Goal: Information Seeking & Learning: Learn about a topic

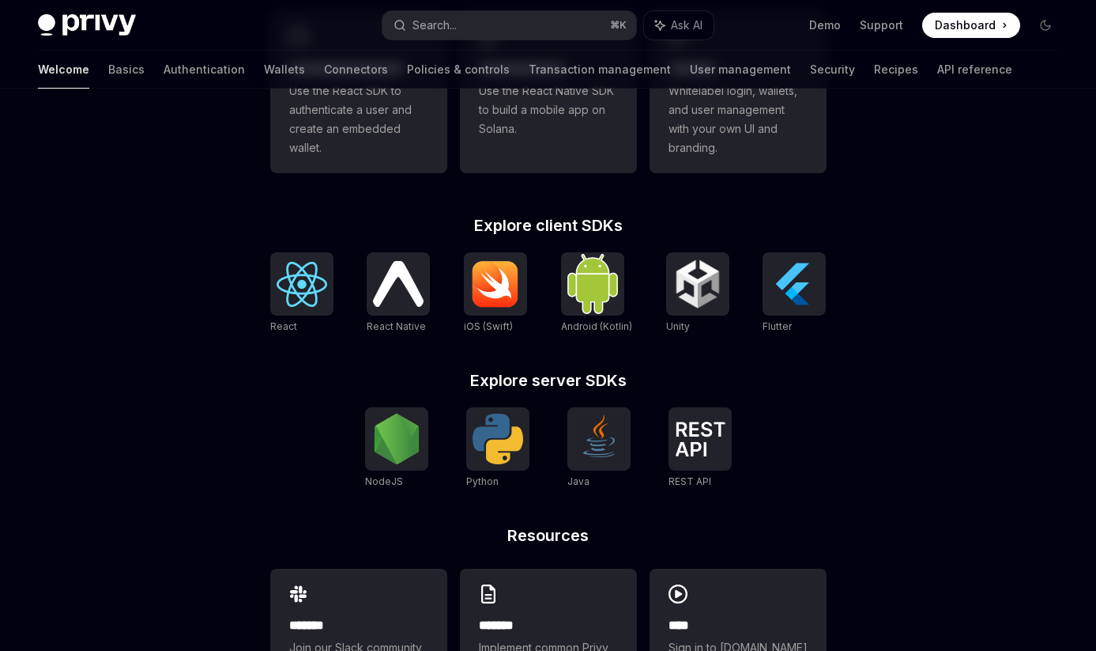
scroll to position [606, 0]
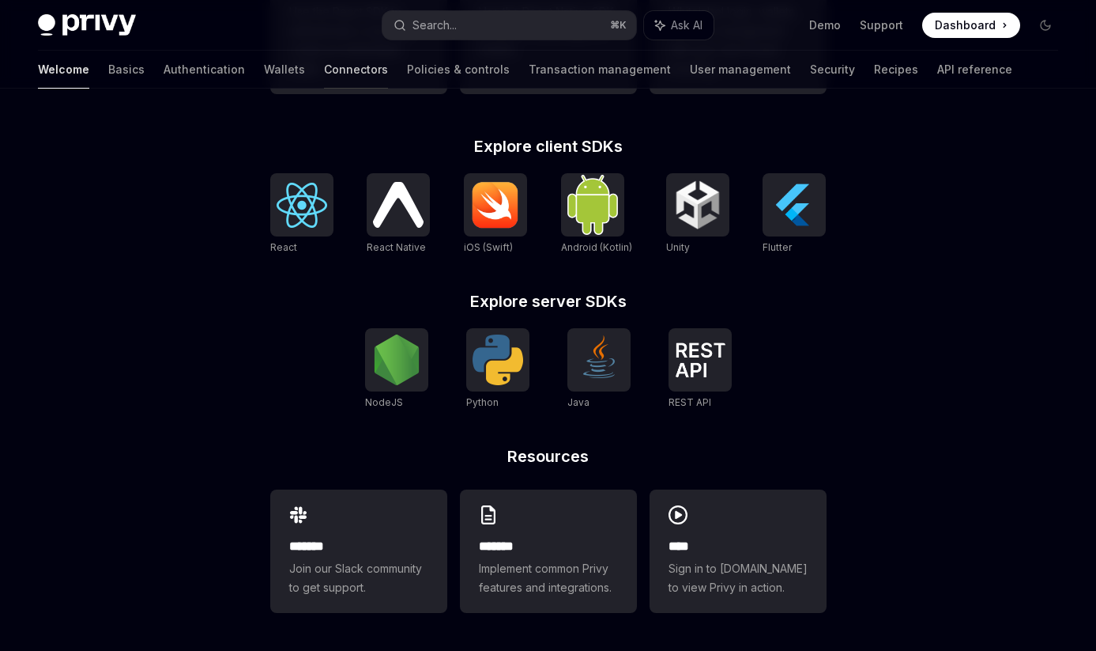
click at [324, 74] on link "Connectors" at bounding box center [356, 70] width 64 height 38
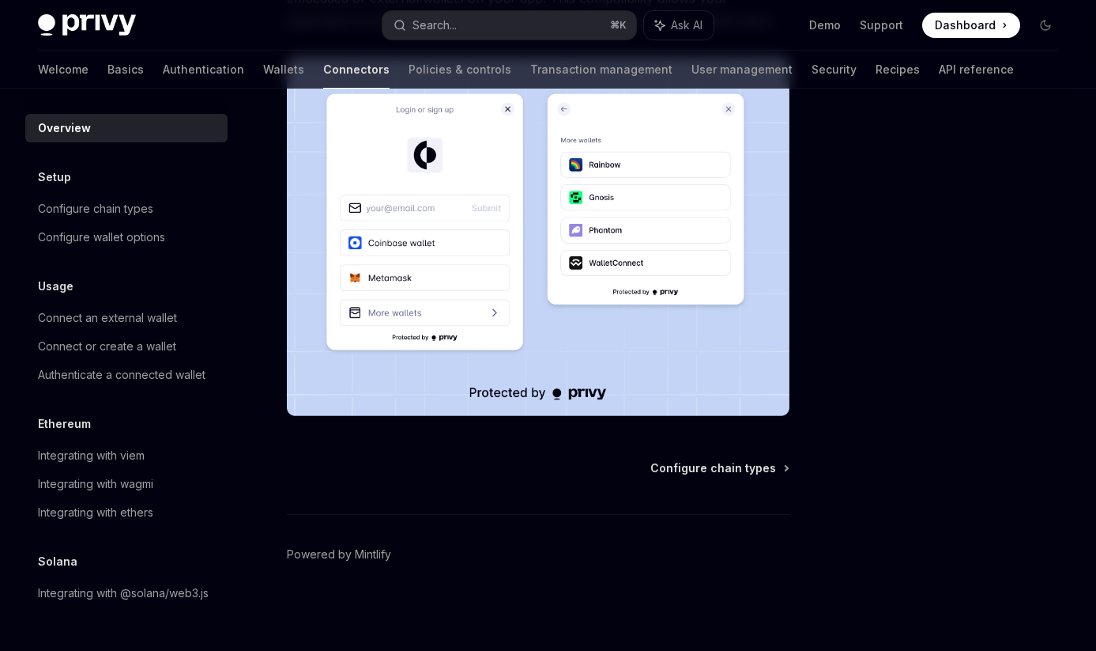
scroll to position [309, 0]
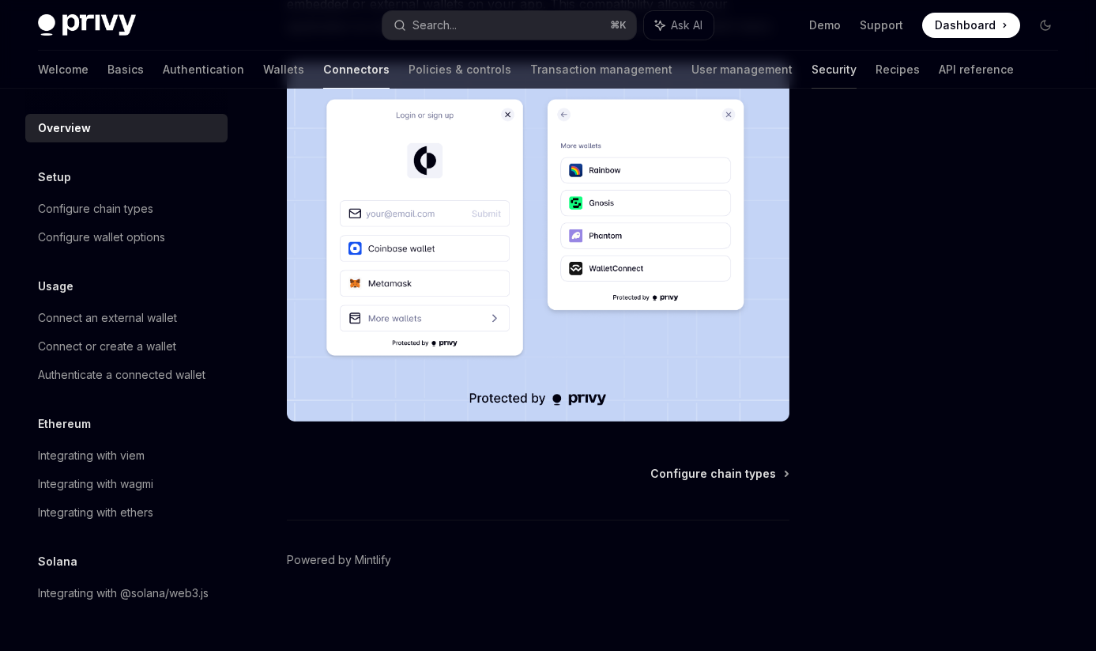
click at [812, 62] on link "Security" at bounding box center [834, 70] width 45 height 38
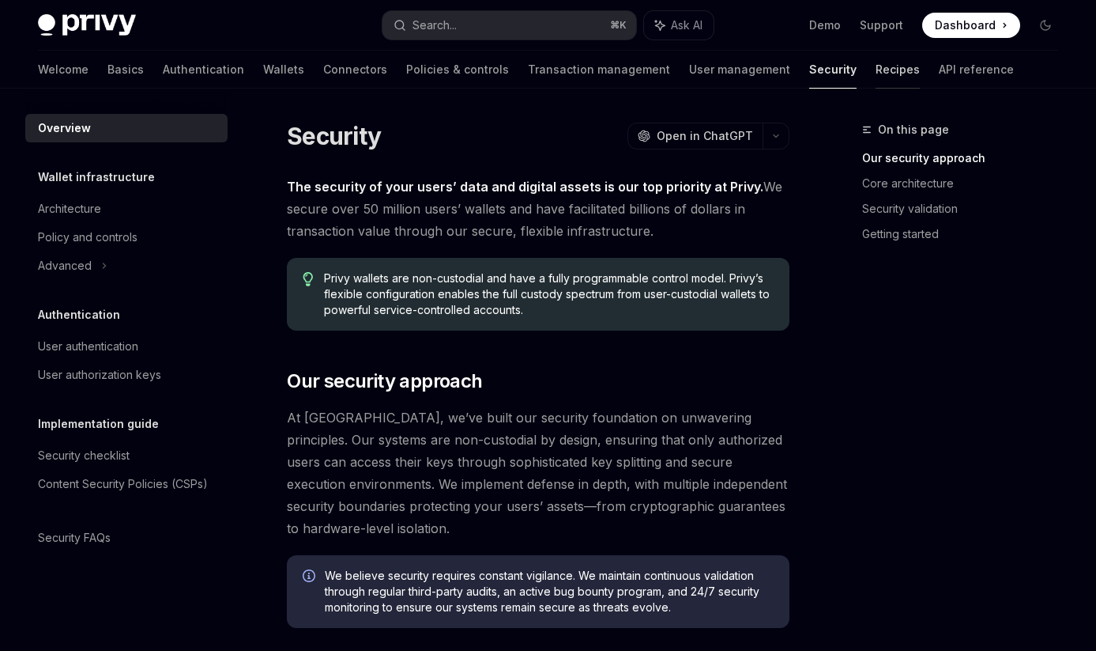
click at [876, 69] on link "Recipes" at bounding box center [898, 70] width 44 height 38
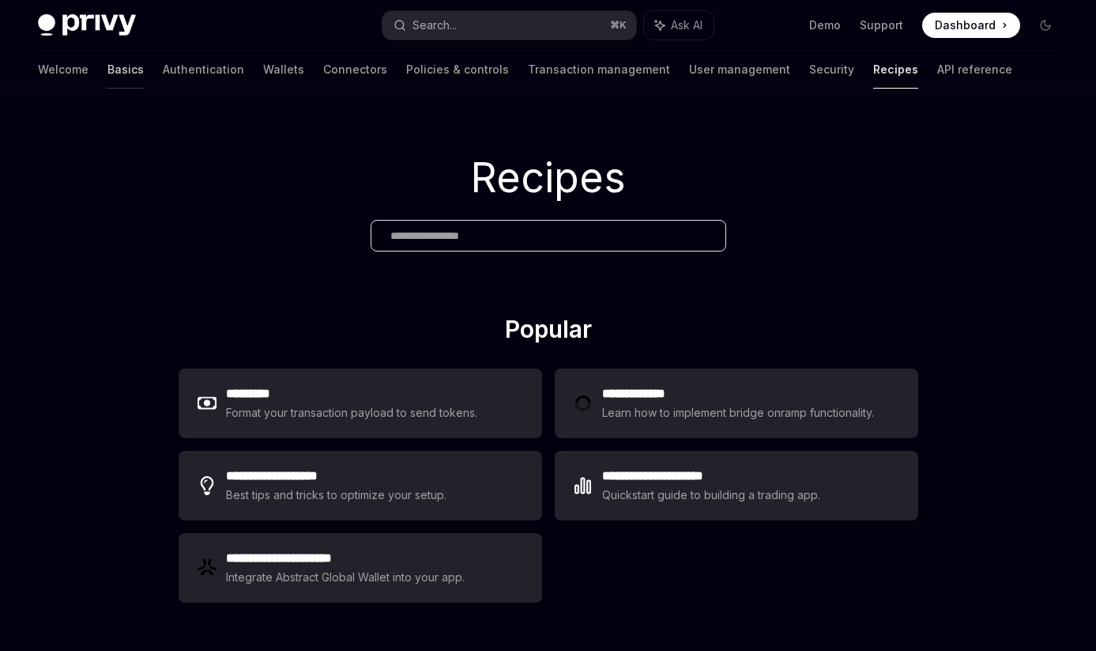
click at [108, 74] on link "Basics" at bounding box center [126, 70] width 36 height 38
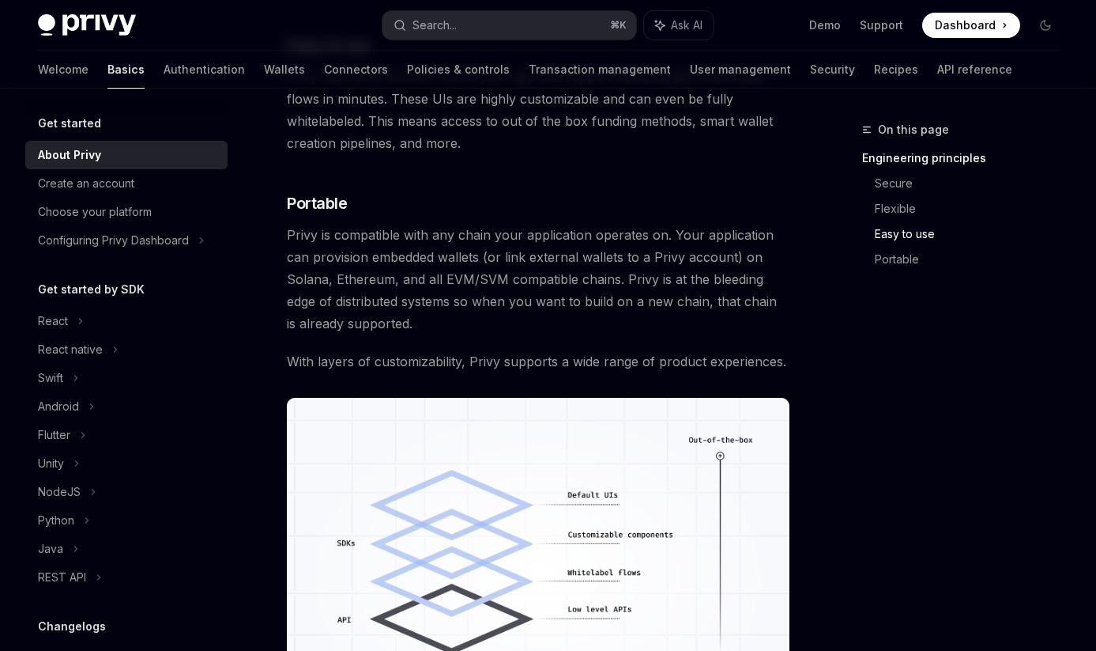
scroll to position [781, 0]
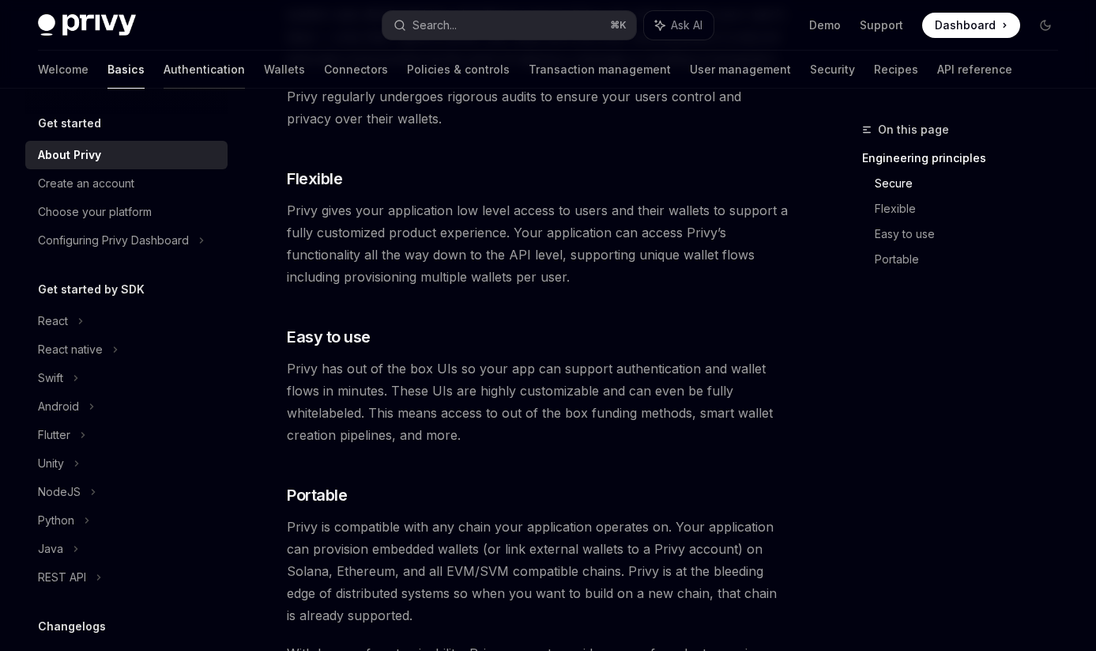
click at [164, 79] on link "Authentication" at bounding box center [204, 70] width 81 height 38
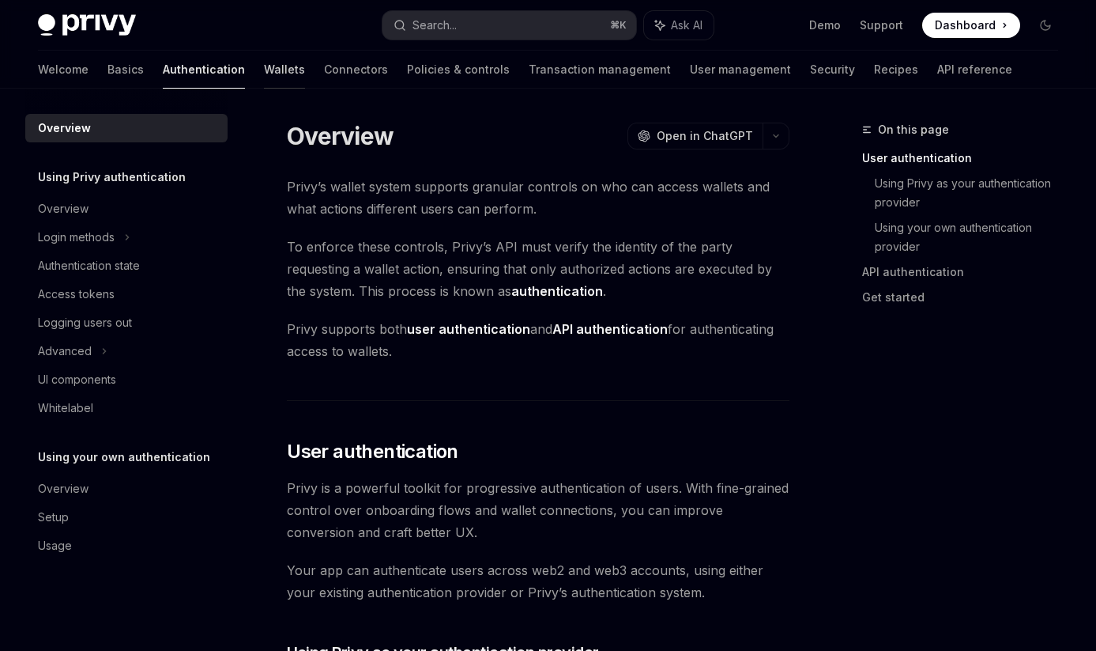
click at [264, 77] on link "Wallets" at bounding box center [284, 70] width 41 height 38
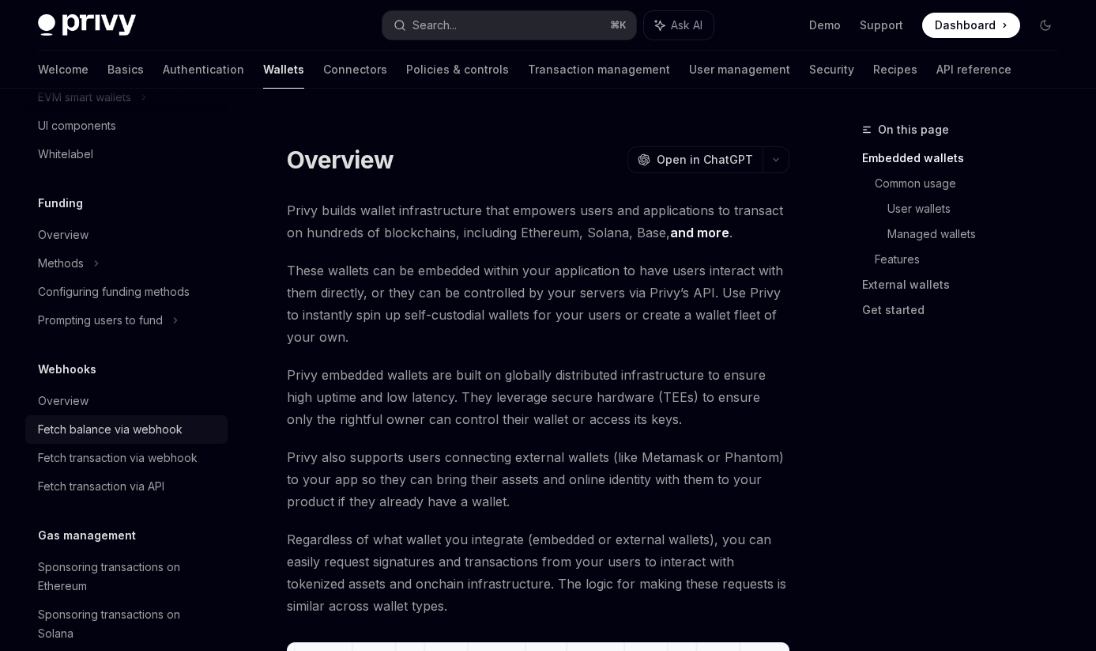
scroll to position [515, 0]
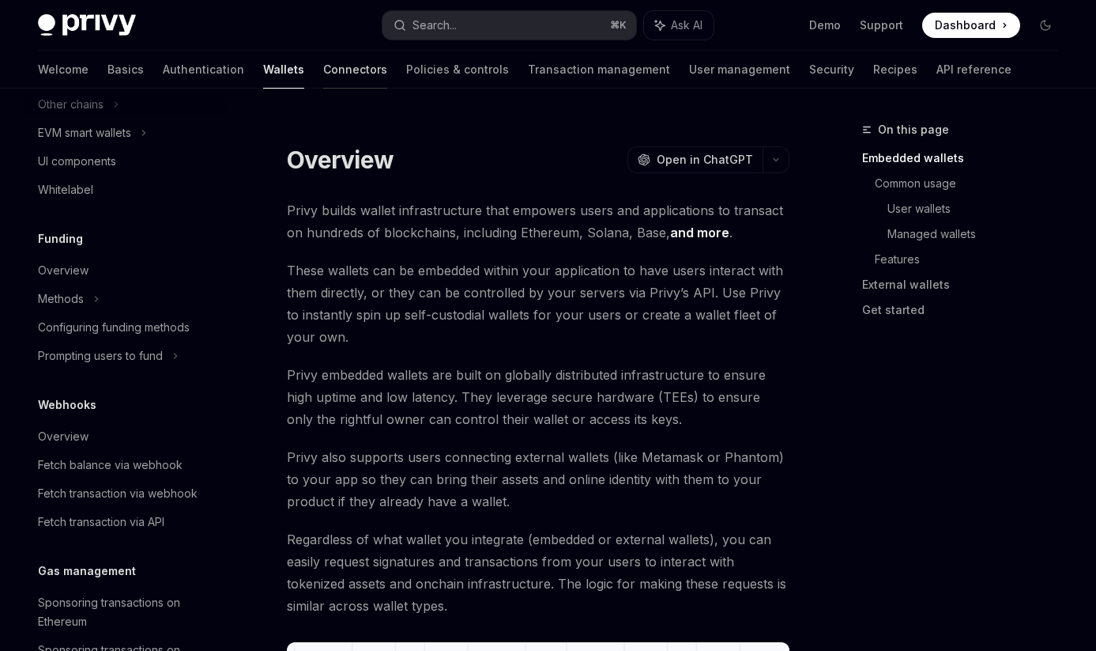
click at [323, 77] on link "Connectors" at bounding box center [355, 70] width 64 height 38
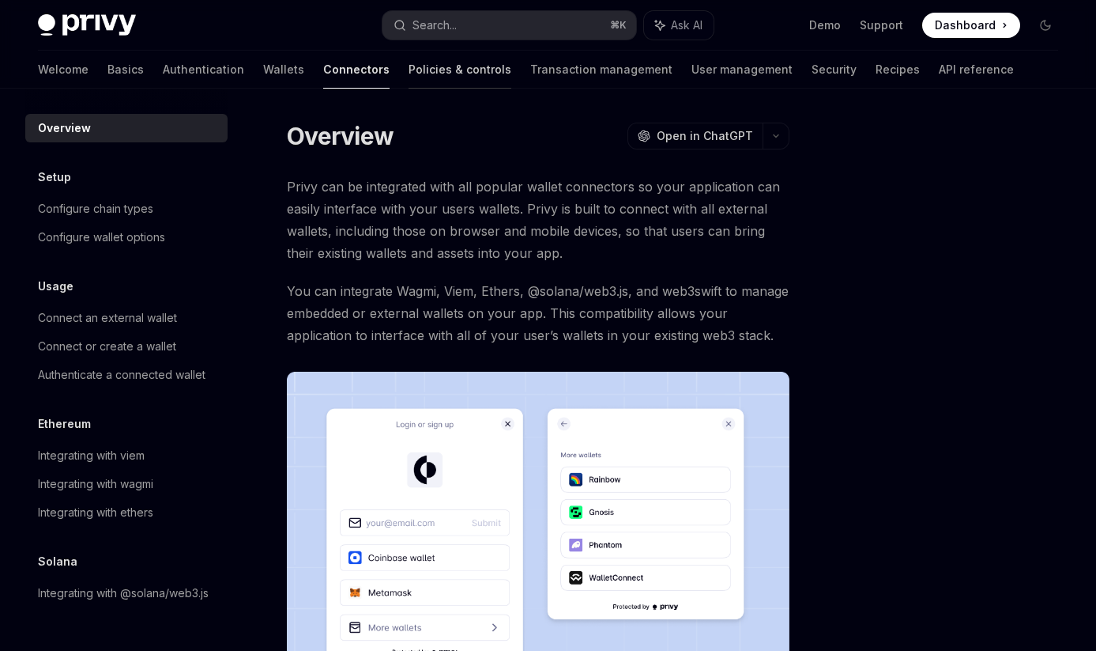
click at [409, 70] on link "Policies & controls" at bounding box center [460, 70] width 103 height 38
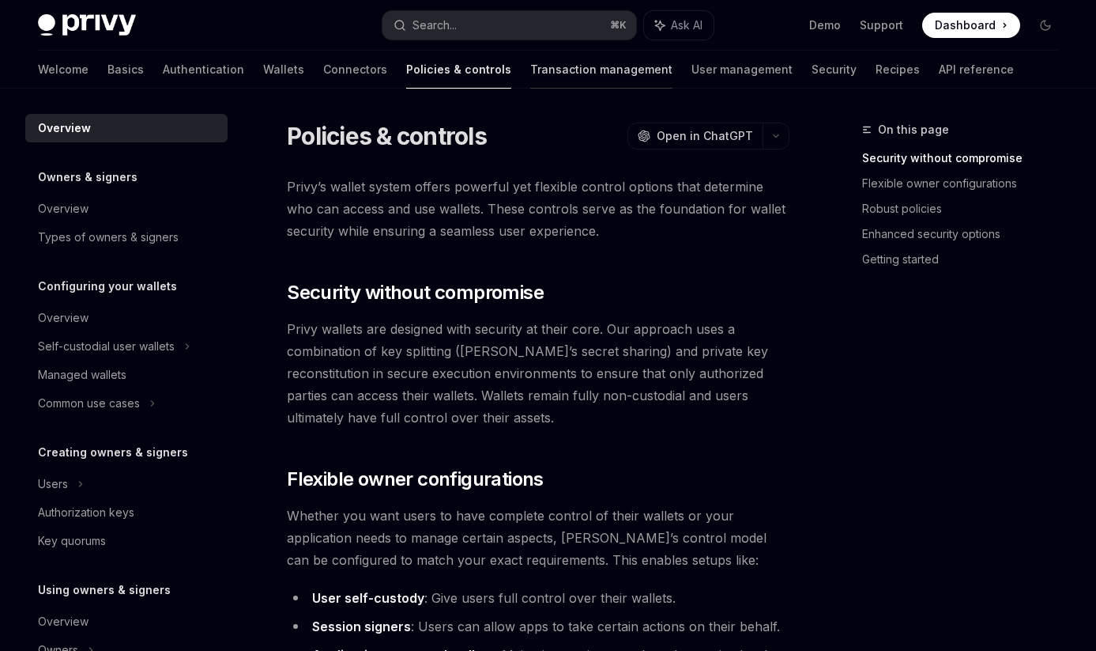
click at [530, 65] on link "Transaction management" at bounding box center [601, 70] width 142 height 38
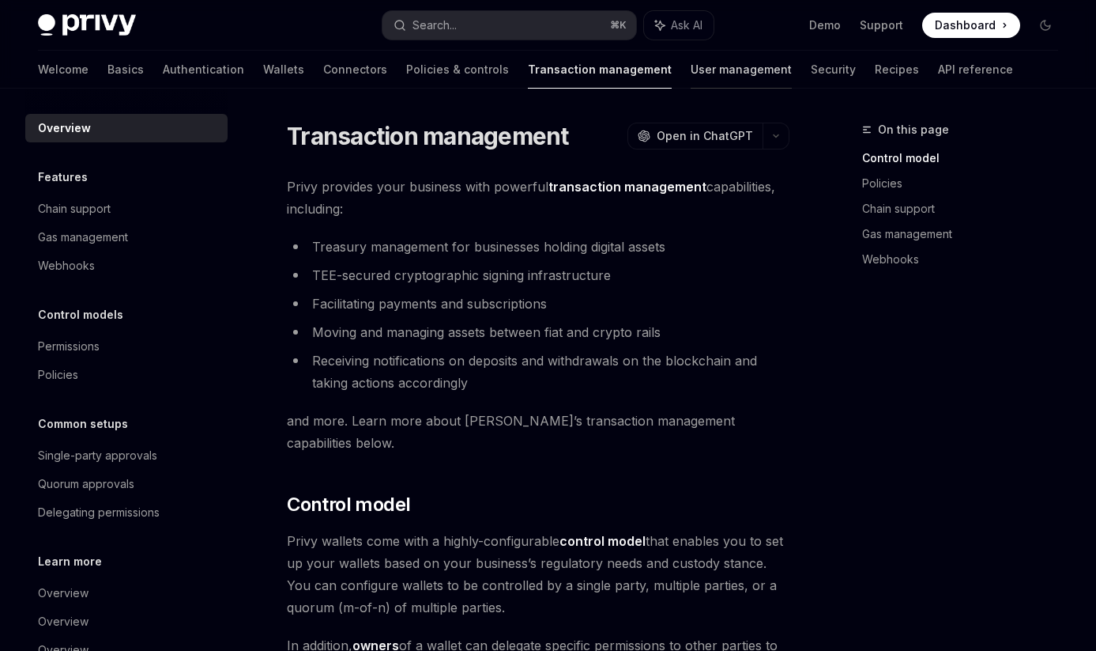
click at [691, 61] on link "User management" at bounding box center [741, 70] width 101 height 38
type textarea "*"
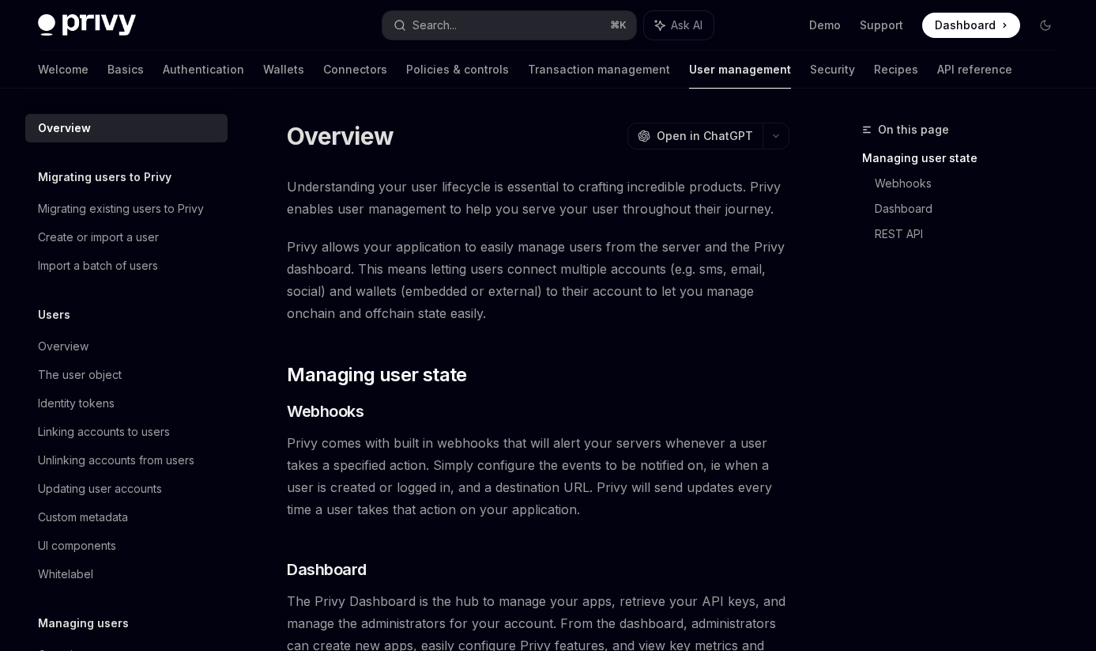
click at [183, 306] on div "Users" at bounding box center [126, 314] width 202 height 19
